Goal: Find specific page/section

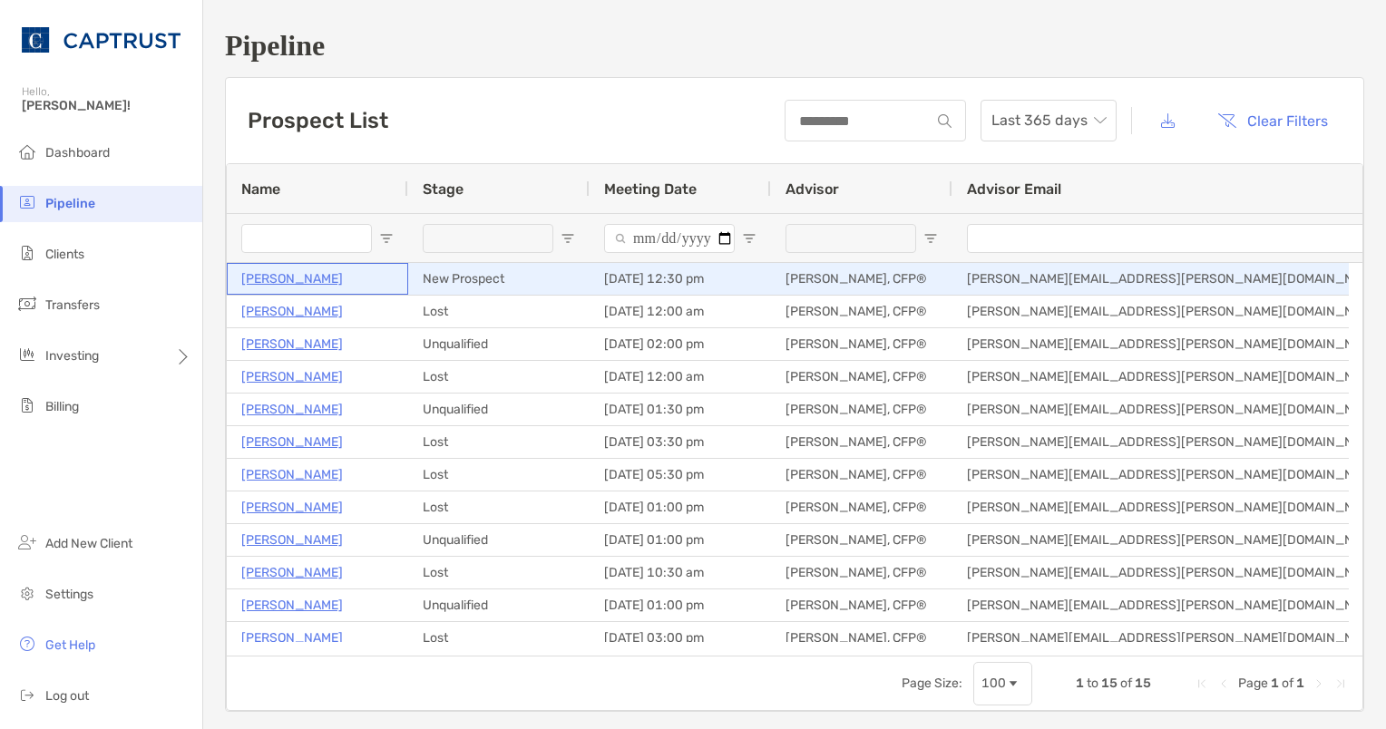
click at [296, 279] on p "[PERSON_NAME]" at bounding box center [292, 279] width 102 height 23
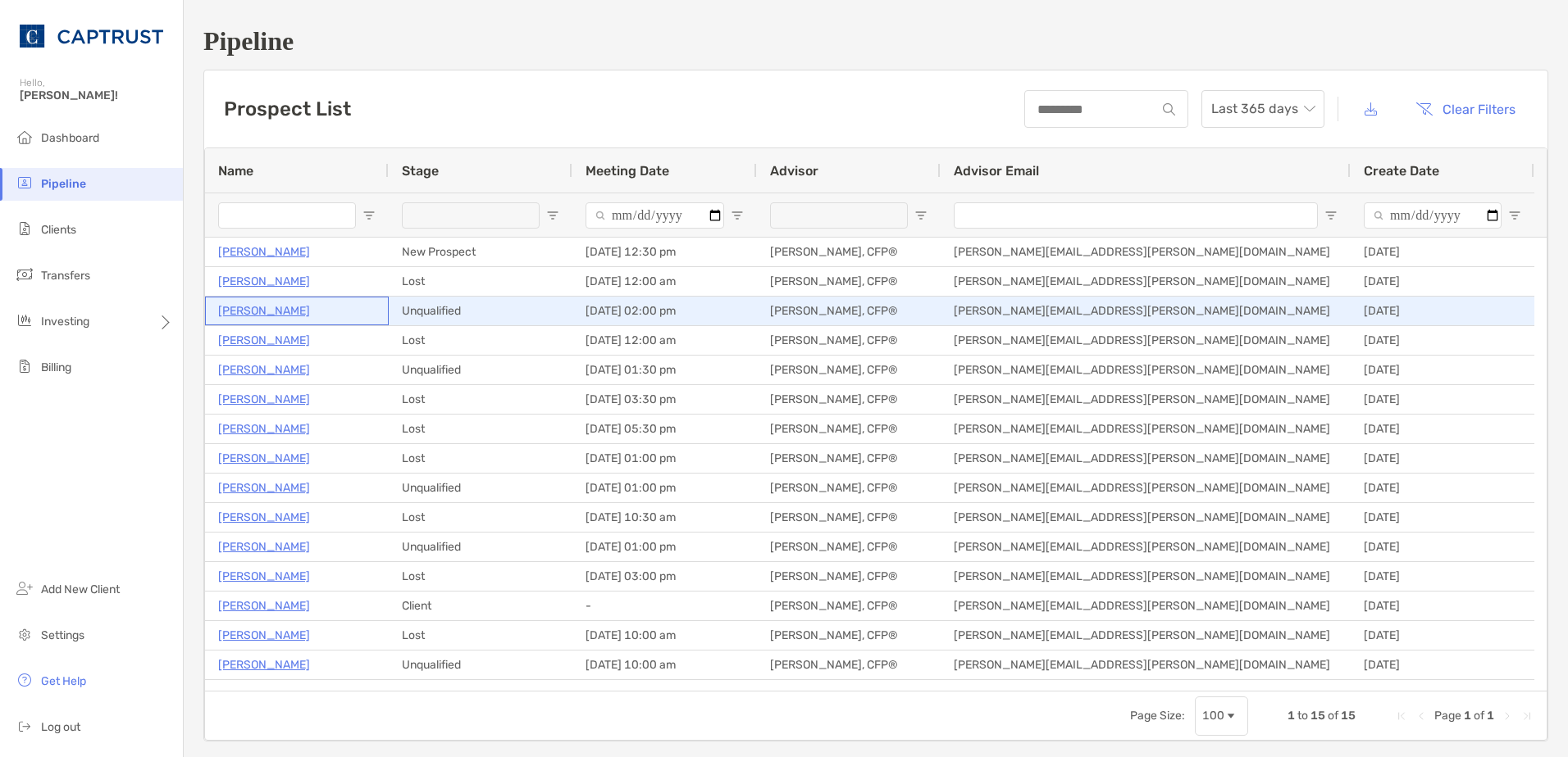
click at [245, 312] on p "John Bell" at bounding box center [264, 311] width 92 height 21
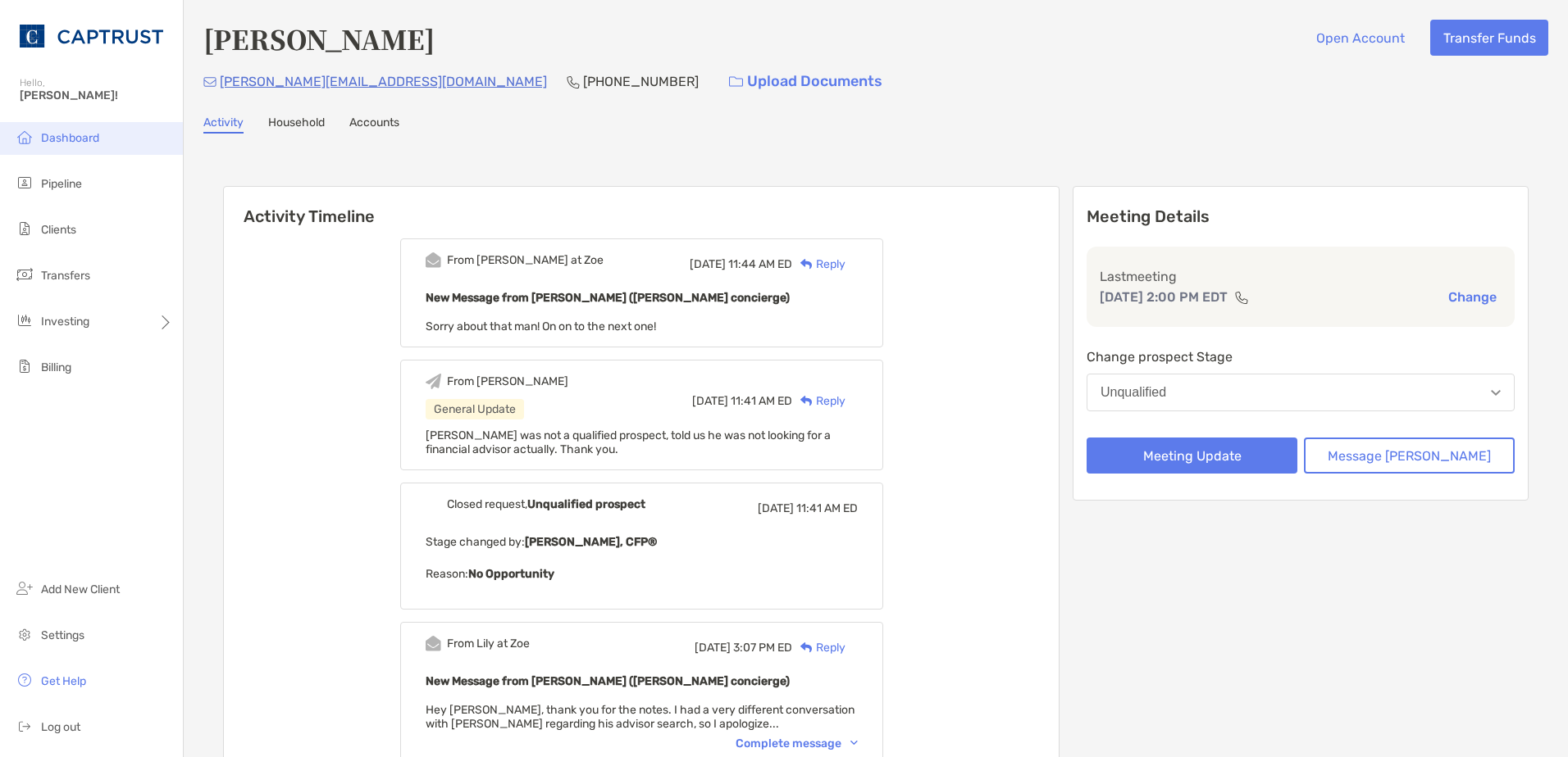
click at [105, 145] on li "Dashboard" at bounding box center [91, 138] width 183 height 33
